Goal: Task Accomplishment & Management: Use online tool/utility

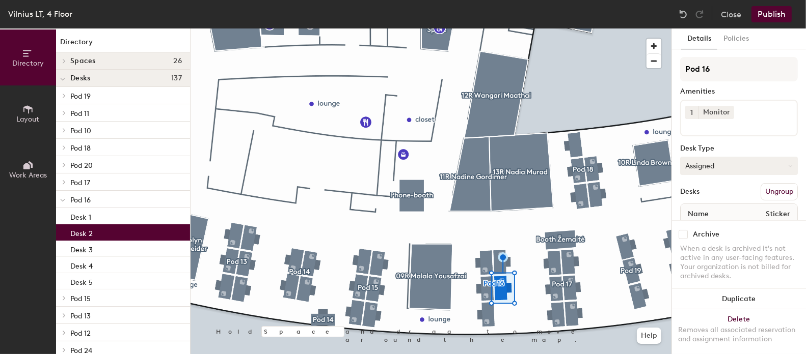
click at [747, 165] on button "Assigned" at bounding box center [739, 166] width 118 height 18
click at [719, 225] on div "Hoteled" at bounding box center [731, 228] width 102 height 15
click at [710, 168] on button "Hoteled" at bounding box center [739, 166] width 118 height 18
click at [697, 212] on div "Hot" at bounding box center [731, 212] width 102 height 15
click at [781, 13] on button "Publish" at bounding box center [771, 14] width 40 height 16
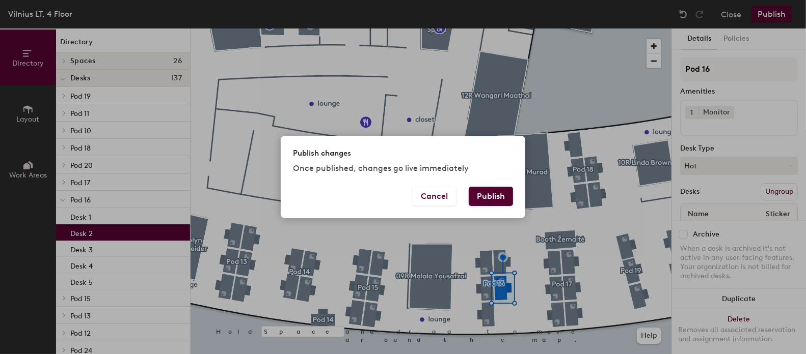
click at [499, 192] on button "Publish" at bounding box center [491, 196] width 44 height 19
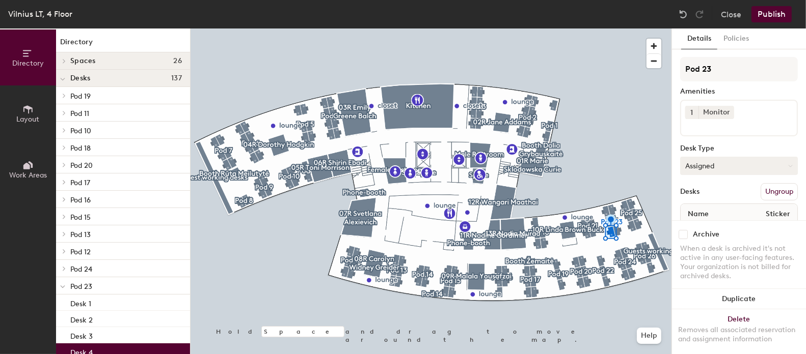
click at [727, 162] on button "Assigned" at bounding box center [739, 166] width 118 height 18
click at [698, 214] on div "Hot" at bounding box center [731, 212] width 102 height 15
click at [774, 9] on button "Publish" at bounding box center [771, 14] width 40 height 16
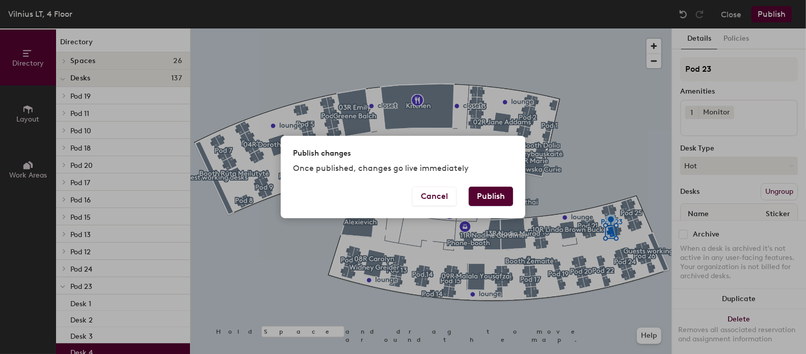
click at [498, 194] on button "Publish" at bounding box center [491, 196] width 44 height 19
